Goal: Entertainment & Leisure: Consume media (video, audio)

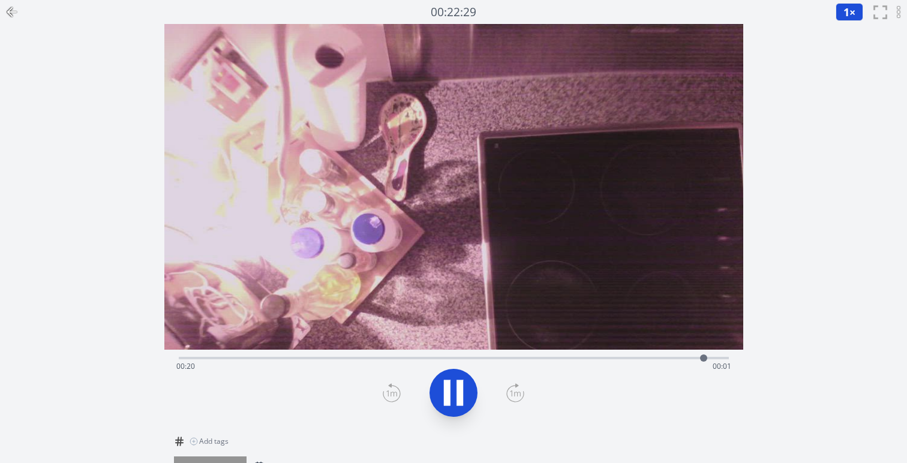
click at [458, 401] on icon at bounding box center [460, 393] width 7 height 26
click at [455, 398] on icon at bounding box center [454, 392] width 20 height 25
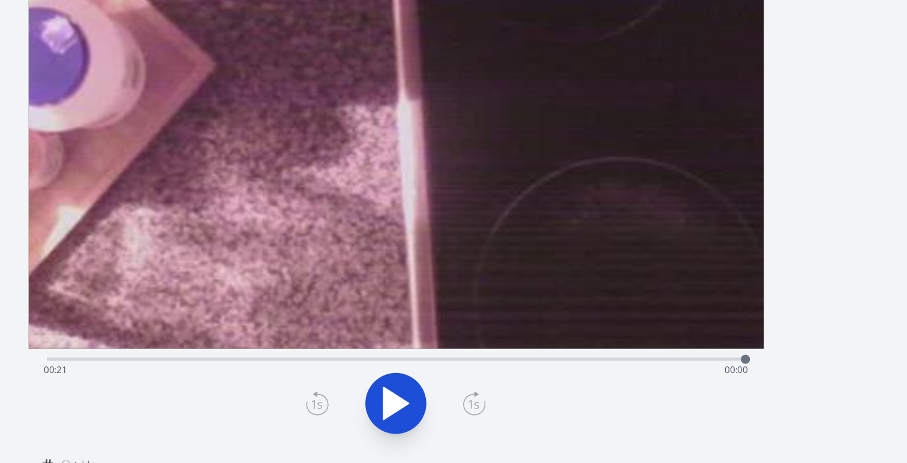
drag, startPoint x: 659, startPoint y: 312, endPoint x: 505, endPoint y: 101, distance: 261.4
click at [507, 103] on video at bounding box center [384, 14] width 1451 height 816
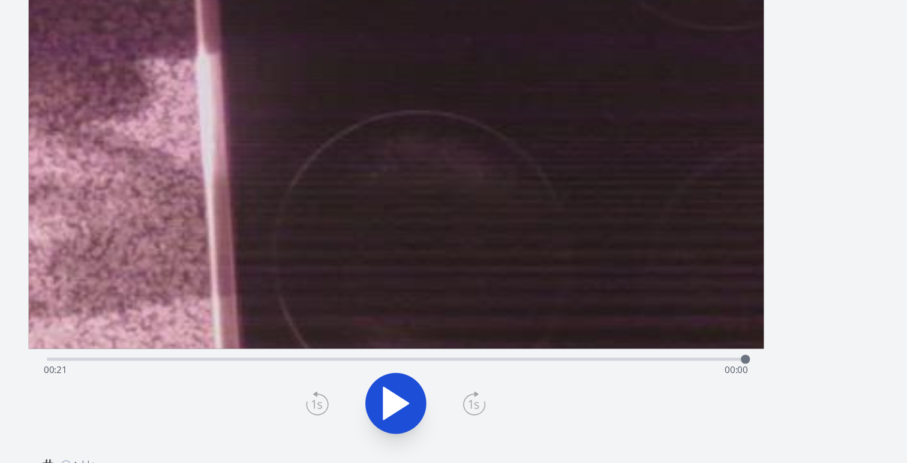
drag, startPoint x: 547, startPoint y: 167, endPoint x: 452, endPoint y: 165, distance: 94.8
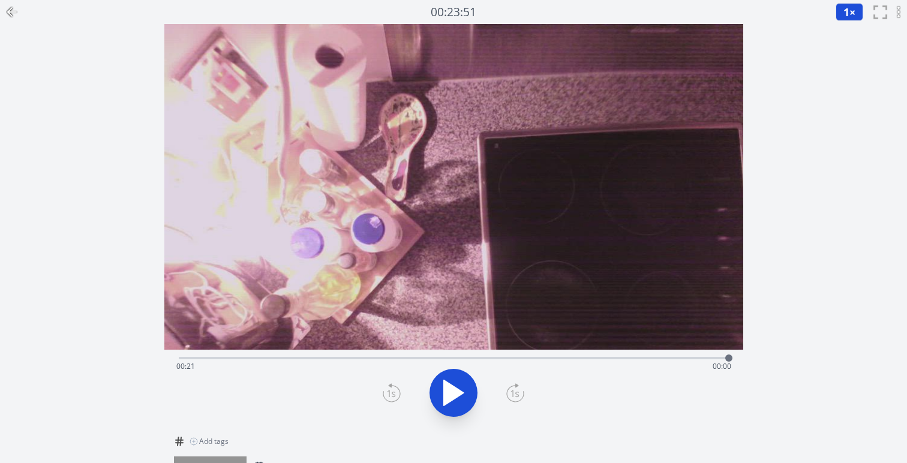
click at [376, 358] on div "Time elapsed: 00:21 Time remaining: 00:00" at bounding box center [453, 366] width 555 height 19
drag, startPoint x: 376, startPoint y: 358, endPoint x: 198, endPoint y: 355, distance: 178.2
click at [198, 355] on div at bounding box center [198, 358] width 7 height 7
drag, startPoint x: 198, startPoint y: 355, endPoint x: 187, endPoint y: 356, distance: 11.5
click at [187, 356] on div at bounding box center [190, 358] width 7 height 7
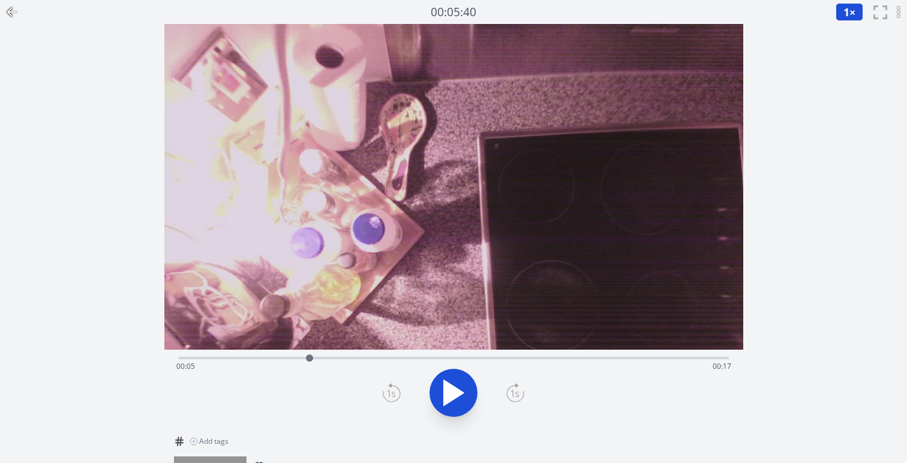
drag, startPoint x: 187, startPoint y: 356, endPoint x: 310, endPoint y: 361, distance: 123.1
click at [310, 361] on div at bounding box center [309, 358] width 7 height 7
drag, startPoint x: 310, startPoint y: 361, endPoint x: 370, endPoint y: 361, distance: 60.6
click at [364, 361] on div at bounding box center [360, 358] width 7 height 7
drag, startPoint x: 370, startPoint y: 361, endPoint x: 427, endPoint y: 361, distance: 56.4
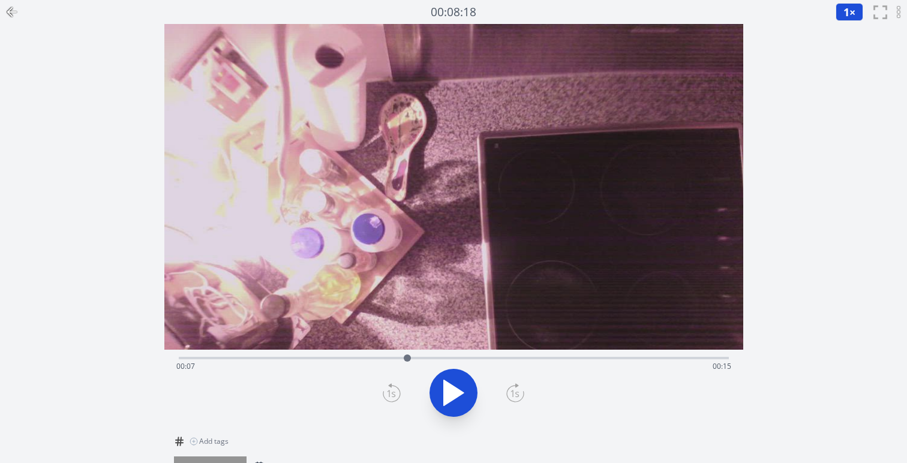
click at [411, 361] on div at bounding box center [407, 358] width 7 height 7
drag, startPoint x: 427, startPoint y: 361, endPoint x: 469, endPoint y: 360, distance: 42.0
click at [467, 360] on div at bounding box center [463, 358] width 7 height 7
drag, startPoint x: 469, startPoint y: 360, endPoint x: 547, endPoint y: 360, distance: 78.6
click at [547, 360] on div at bounding box center [545, 358] width 7 height 7
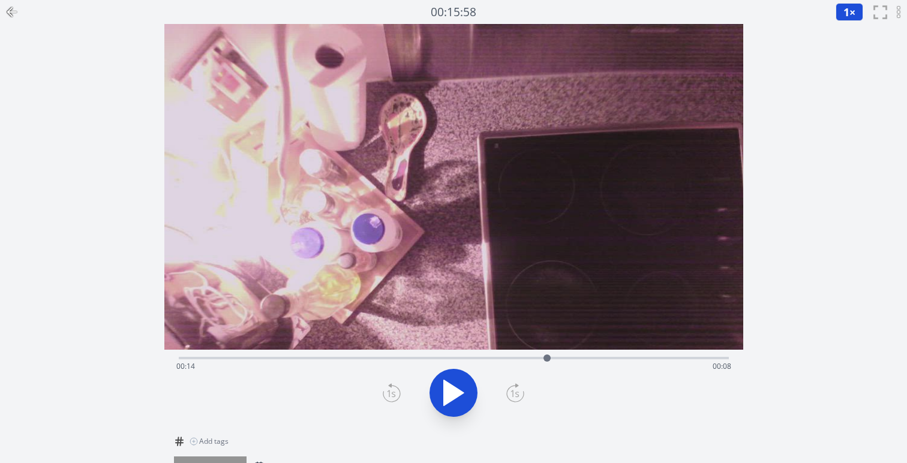
drag, startPoint x: 547, startPoint y: 360, endPoint x: 607, endPoint y: 360, distance: 60.0
click at [551, 360] on div at bounding box center [547, 358] width 7 height 7
drag, startPoint x: 607, startPoint y: 360, endPoint x: 652, endPoint y: 360, distance: 44.4
click at [649, 360] on div at bounding box center [644, 358] width 7 height 7
drag, startPoint x: 652, startPoint y: 360, endPoint x: 673, endPoint y: 360, distance: 21.0
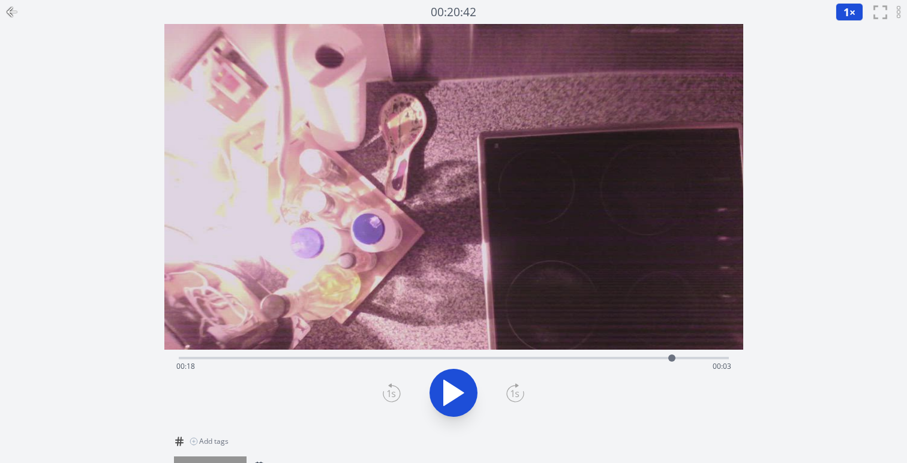
click at [673, 360] on div at bounding box center [671, 358] width 7 height 7
